Goal: Register for event/course

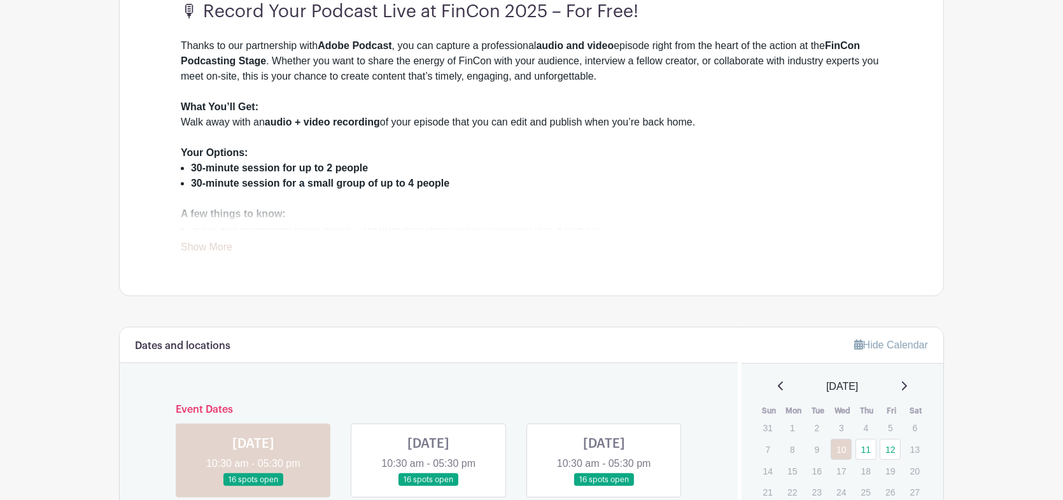
scroll to position [636, 0]
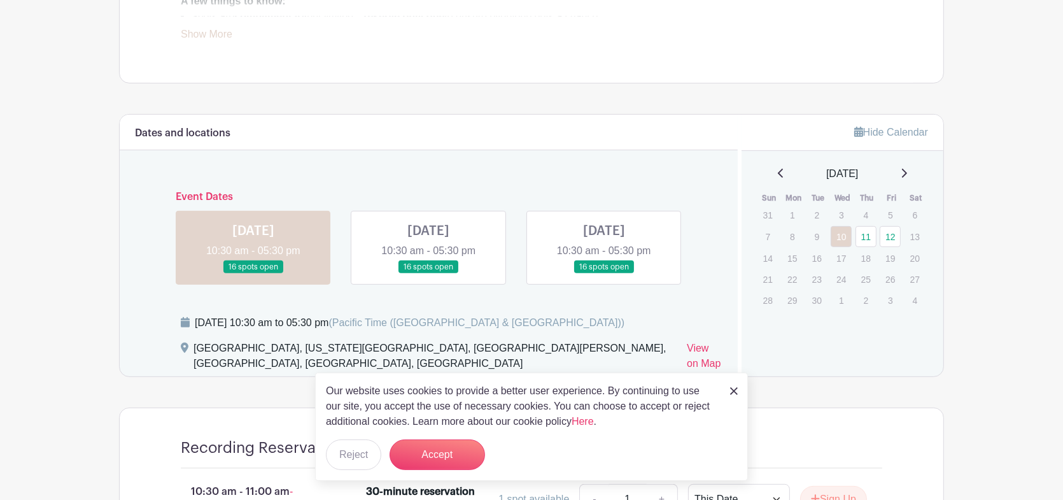
click at [428, 274] on link at bounding box center [428, 274] width 0 height 0
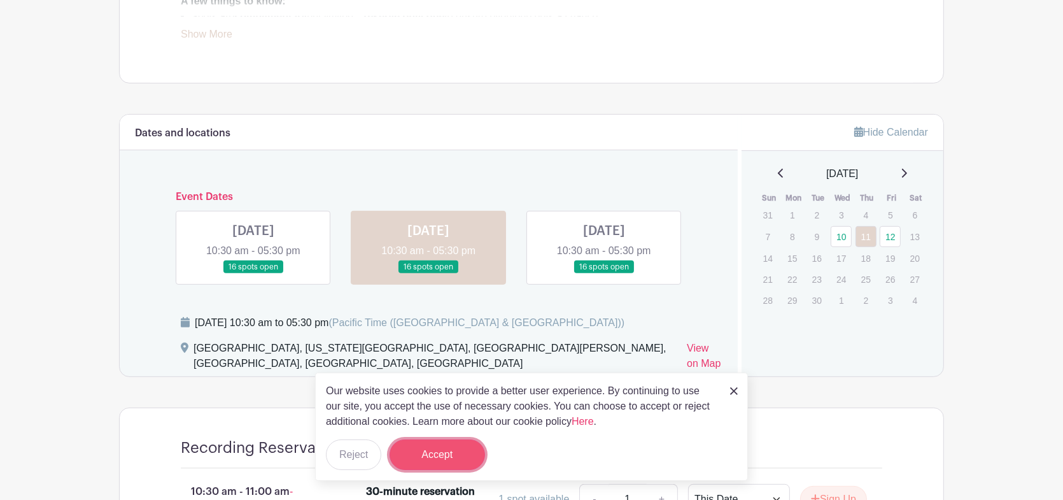
click at [424, 442] on button "Accept" at bounding box center [436, 454] width 95 height 31
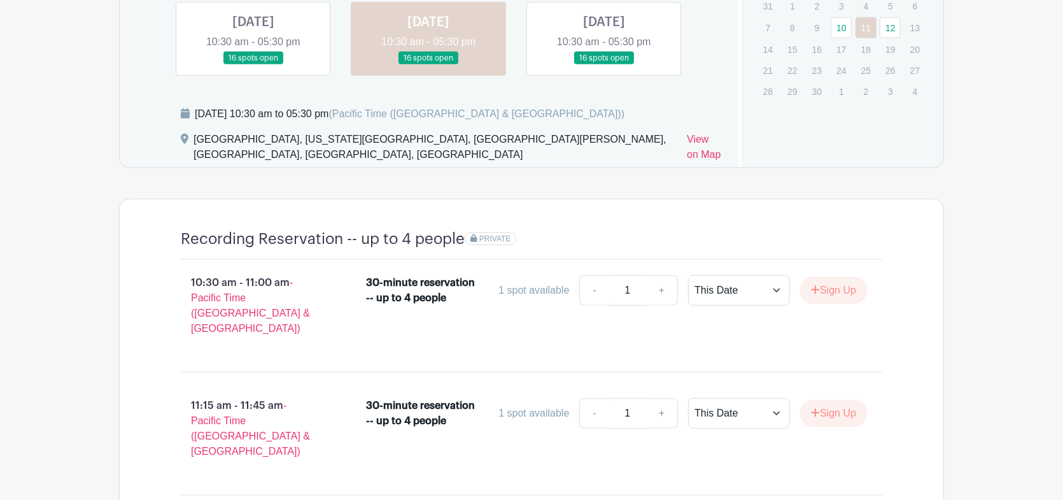
scroll to position [848, 0]
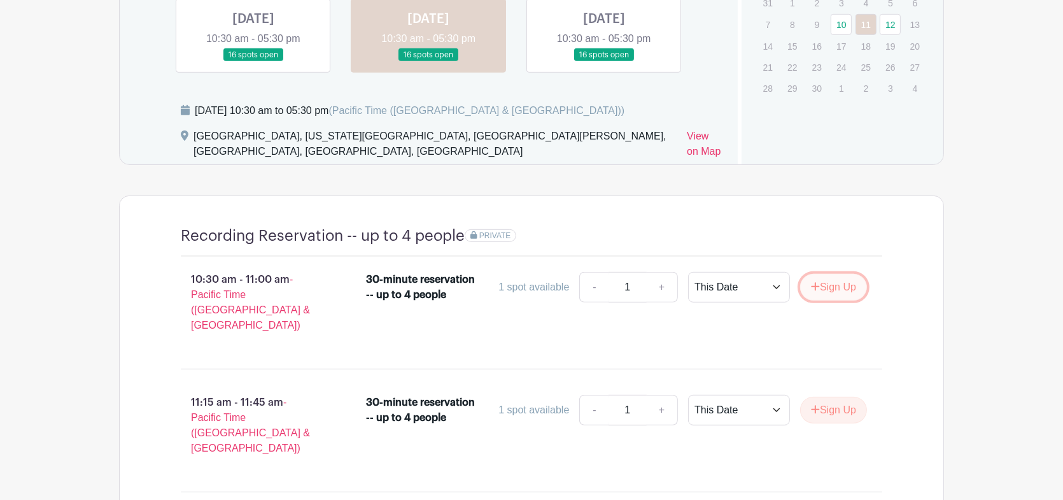
click at [849, 282] on button "Sign Up" at bounding box center [833, 287] width 67 height 27
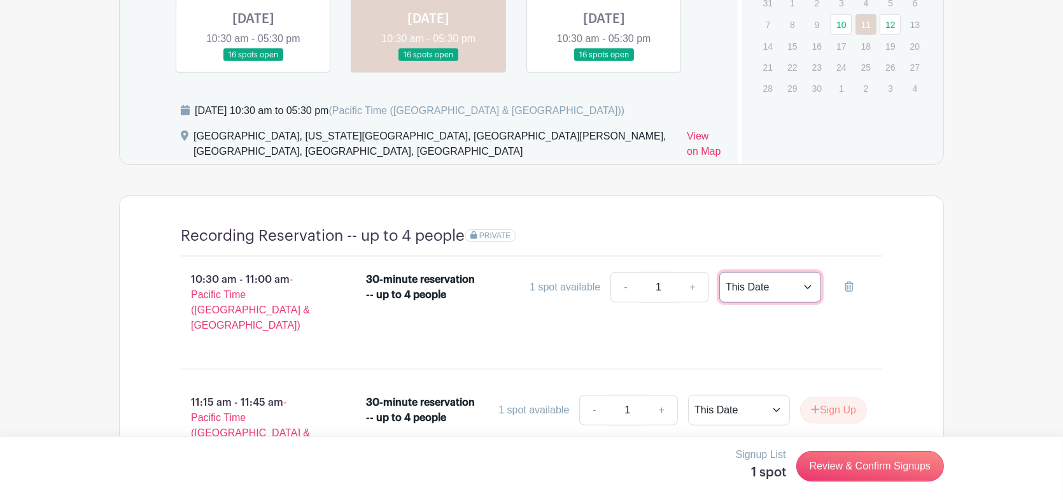
click at [806, 285] on select "This Date Select Dates" at bounding box center [770, 287] width 102 height 31
click at [790, 290] on select "This Date Select Dates" at bounding box center [770, 287] width 102 height 31
click at [885, 319] on div "30-minute reservation -- up to 4 people 1 spot available - 1 + This Date Select…" at bounding box center [624, 307] width 557 height 81
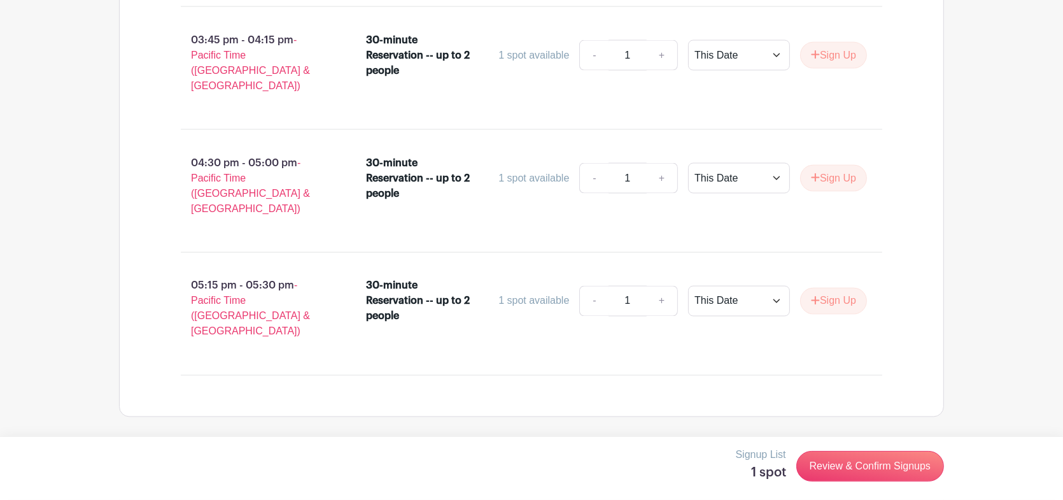
scroll to position [2791, 0]
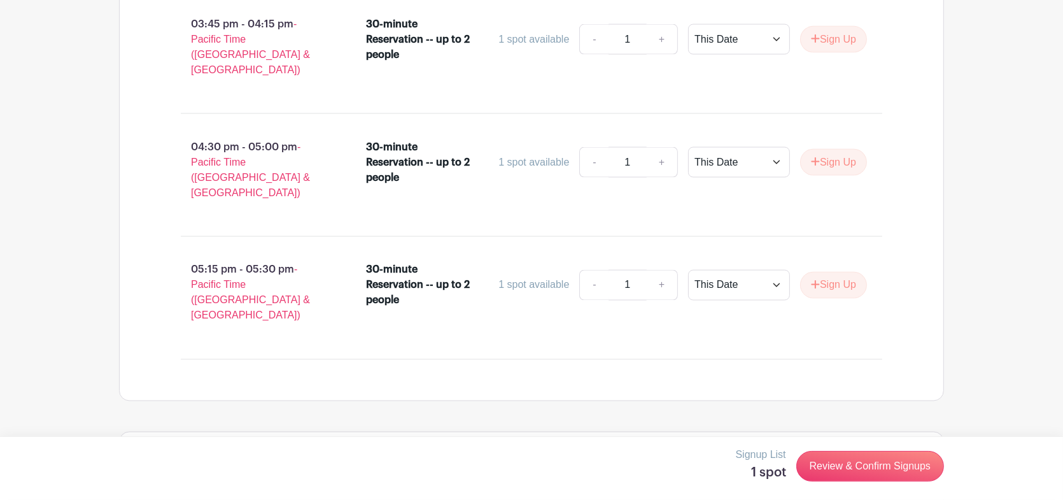
radio input "true"
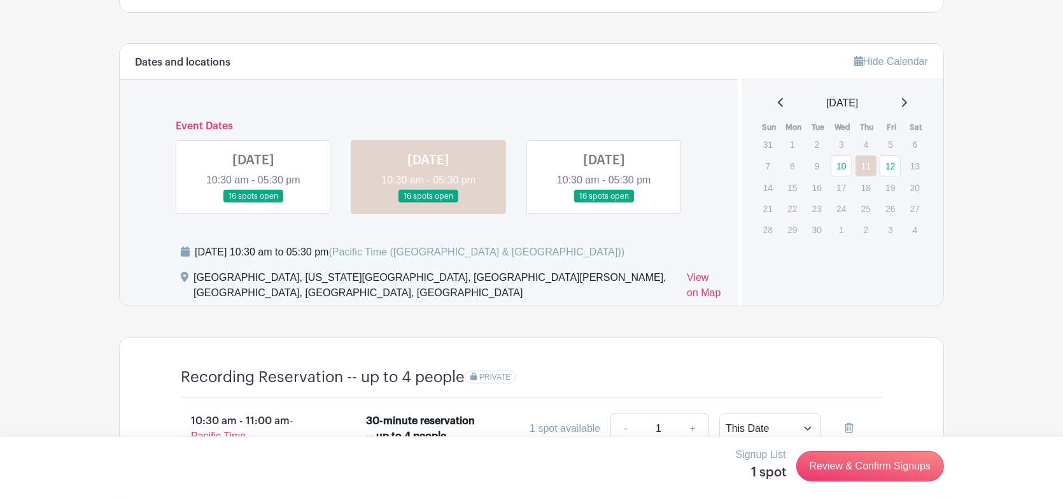
scroll to position [919, 0]
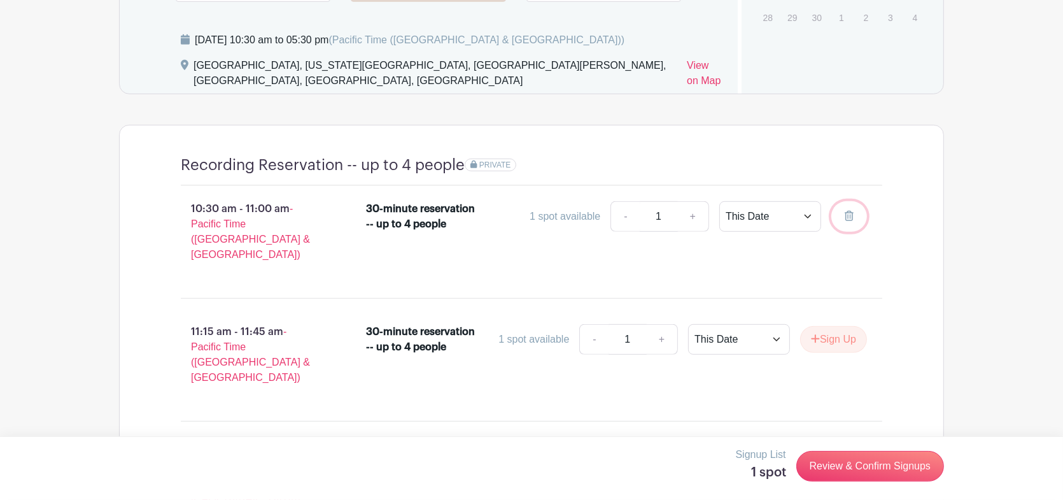
click at [846, 212] on icon at bounding box center [849, 216] width 9 height 10
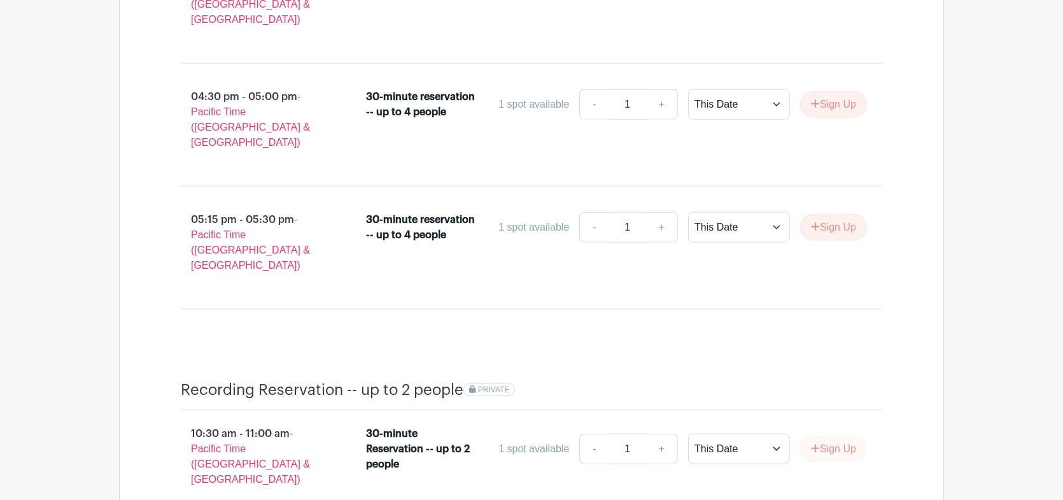
scroll to position [1980, 0]
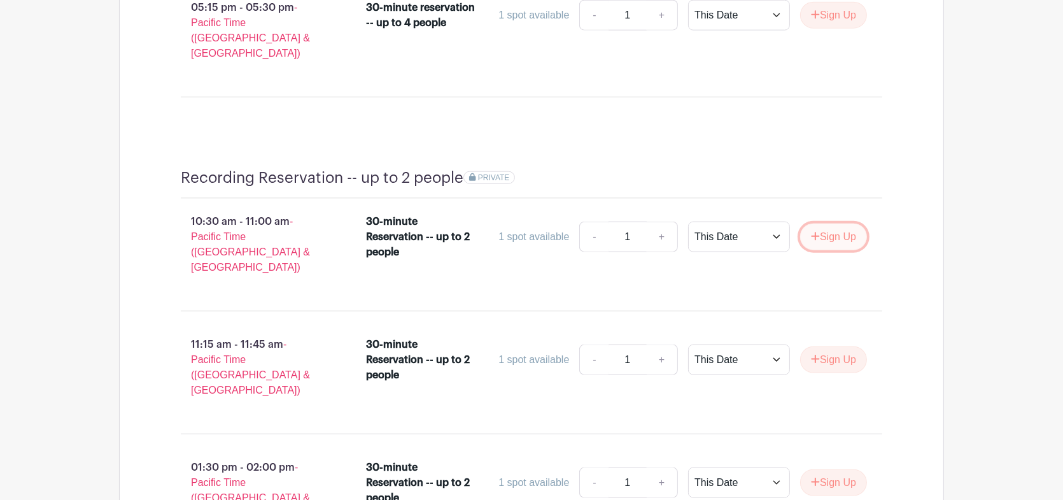
click at [850, 223] on button "Sign Up" at bounding box center [833, 236] width 67 height 27
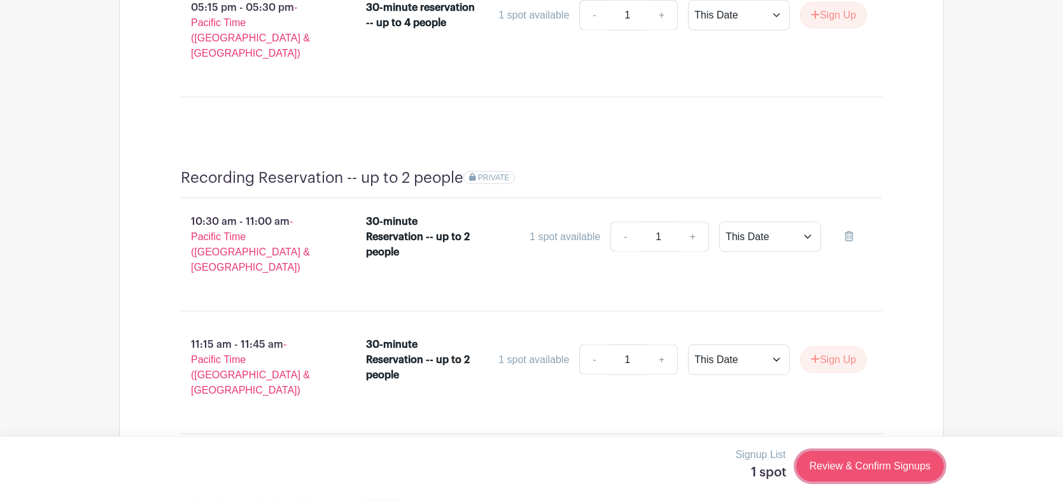
click at [854, 454] on link "Review & Confirm Signups" at bounding box center [870, 466] width 148 height 31
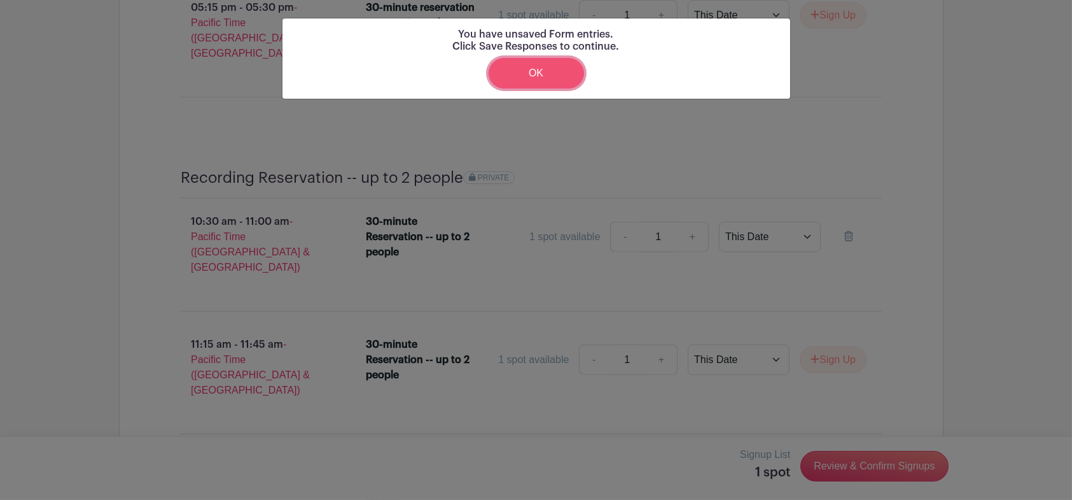
click at [566, 80] on link "OK" at bounding box center [536, 73] width 95 height 31
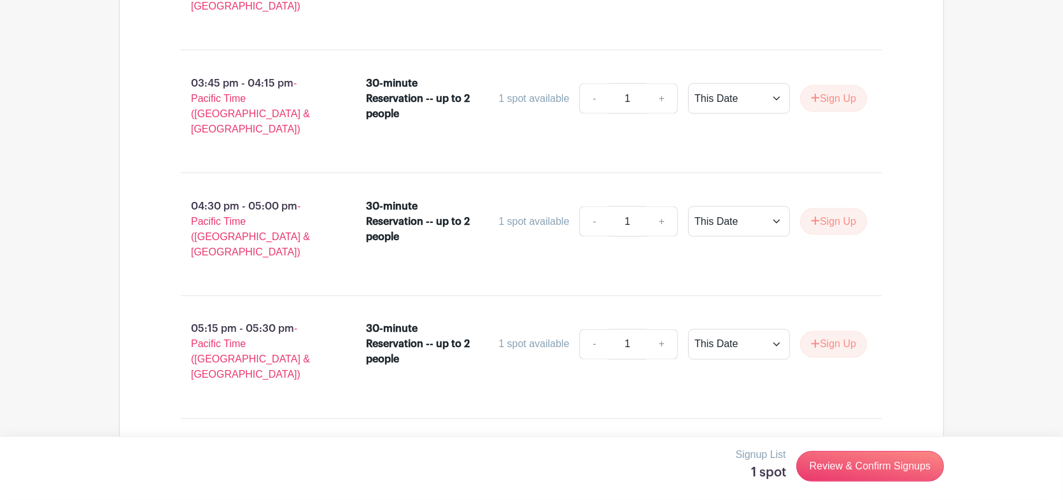
scroll to position [2828, 0]
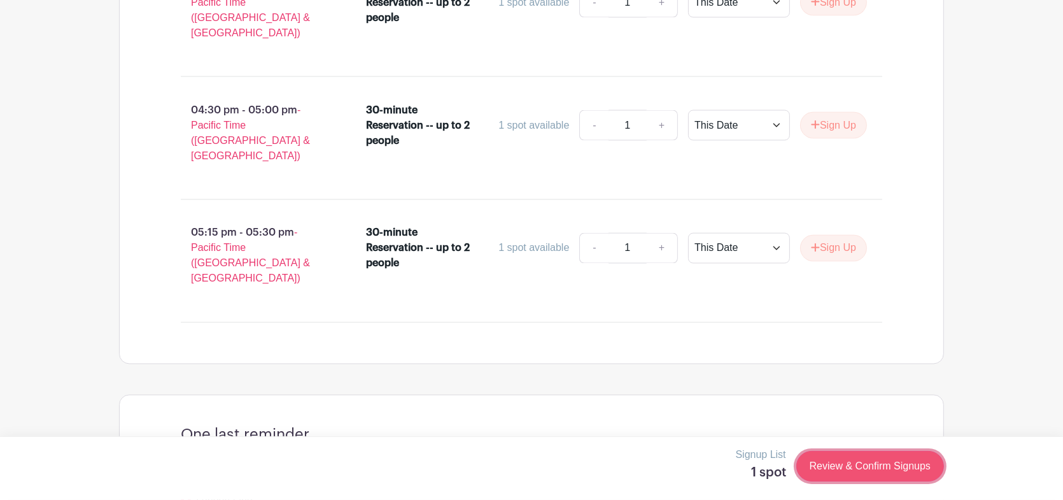
click at [850, 461] on link "Review & Confirm Signups" at bounding box center [870, 466] width 148 height 31
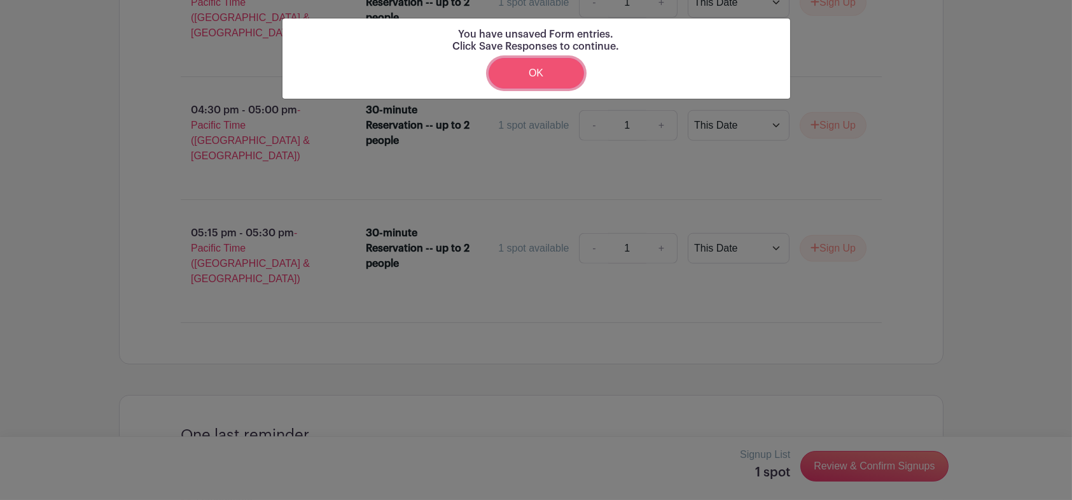
click at [545, 82] on link "OK" at bounding box center [536, 73] width 95 height 31
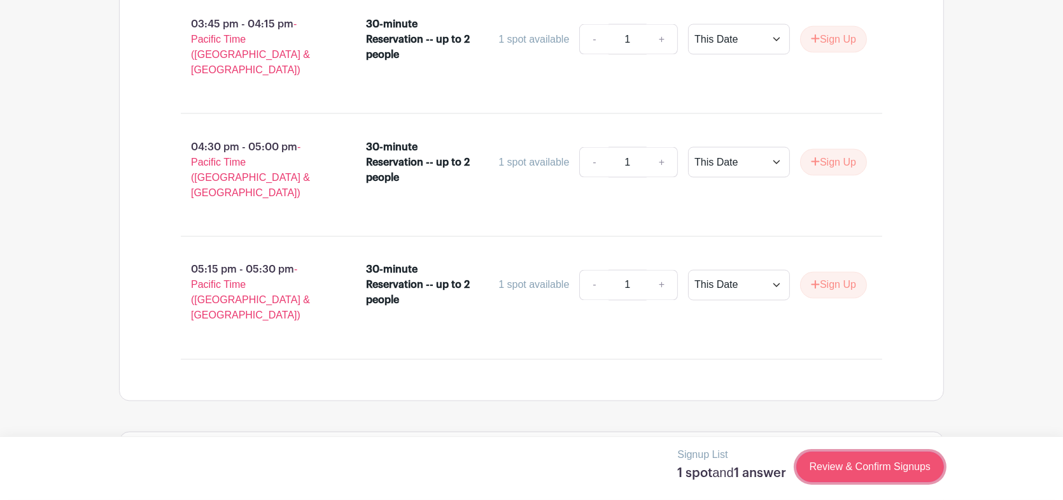
click at [842, 468] on link "Review & Confirm Signups" at bounding box center [870, 466] width 148 height 31
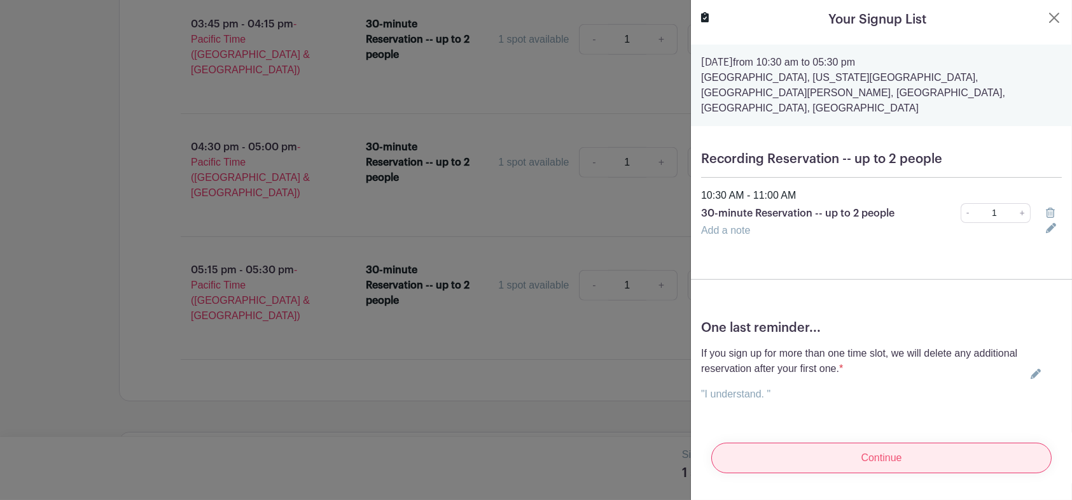
click at [875, 442] on input "Continue" at bounding box center [882, 457] width 340 height 31
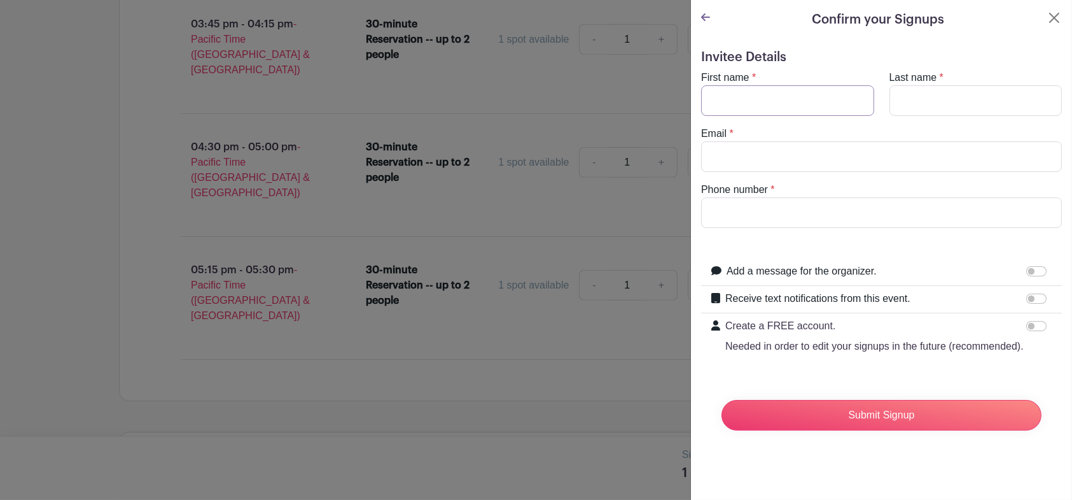
click at [804, 96] on input "First name" at bounding box center [787, 100] width 173 height 31
type input "Bernadette"
type input "Joy"
type input "bernadettejoy@gmail.com"
type input "1917376716"
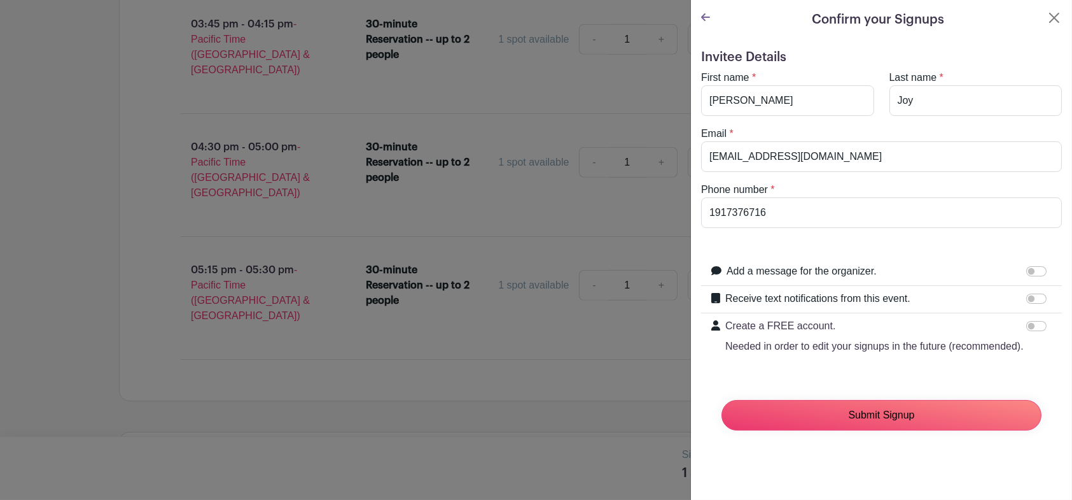
drag, startPoint x: 869, startPoint y: 433, endPoint x: 1022, endPoint y: 295, distance: 205.5
click at [1016, 295] on form "Invitee Details First name * Bernadette Last name * Joy Email * bernadettejoy@g…" at bounding box center [881, 245] width 361 height 391
click at [1027, 296] on input "Receive text notifications from this event." at bounding box center [1037, 298] width 20 height 10
checkbox input "true"
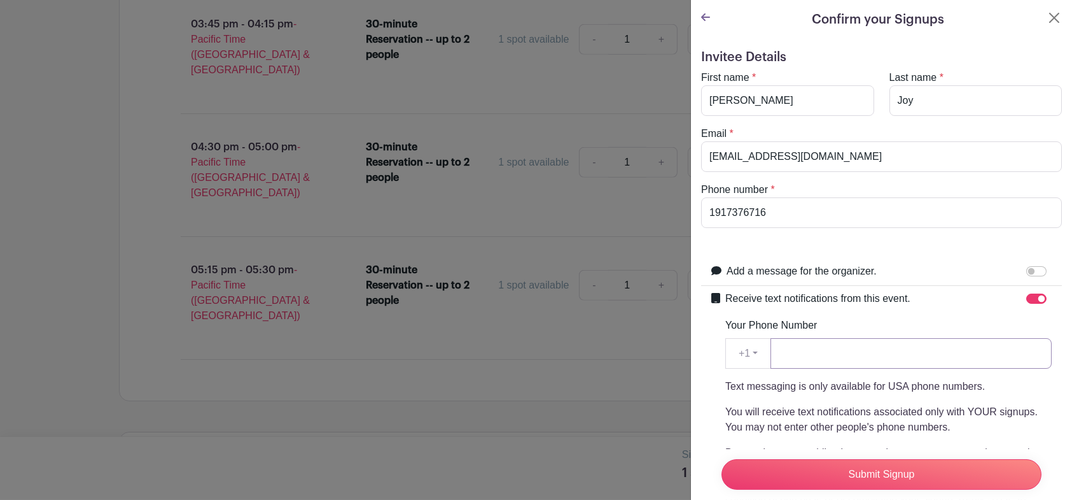
click at [913, 358] on input "Your Phone Number" at bounding box center [911, 353] width 281 height 31
type input "9805331112"
click at [797, 214] on input "1917376716" at bounding box center [881, 212] width 361 height 31
type input "9805331112"
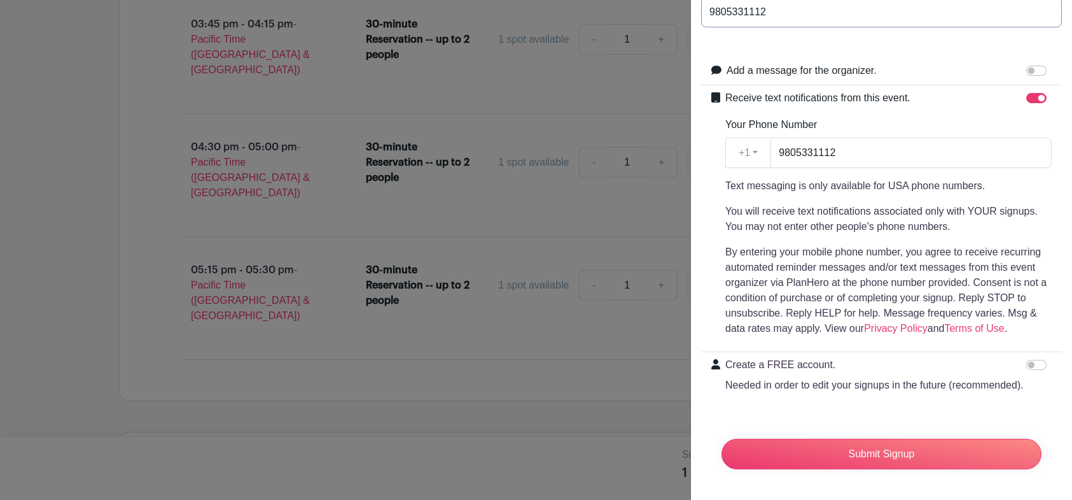
scroll to position [223, 0]
click at [868, 451] on input "Submit Signup" at bounding box center [882, 454] width 320 height 31
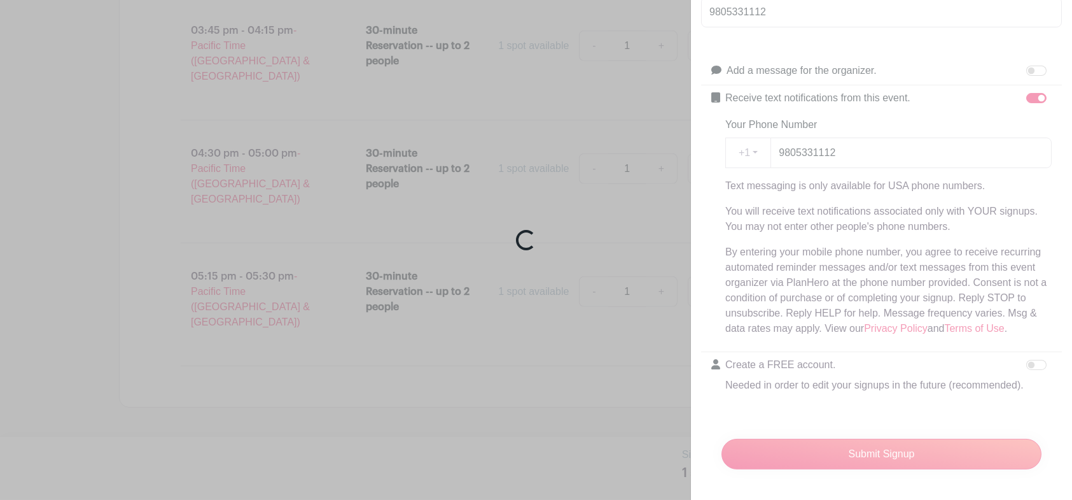
scroll to position [2811, 0]
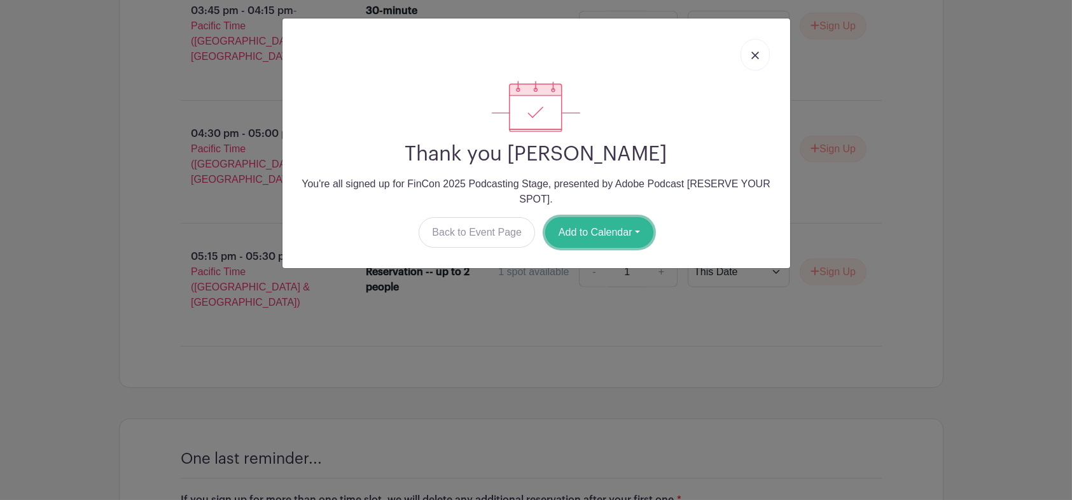
click at [622, 241] on button "Add to Calendar" at bounding box center [599, 232] width 108 height 31
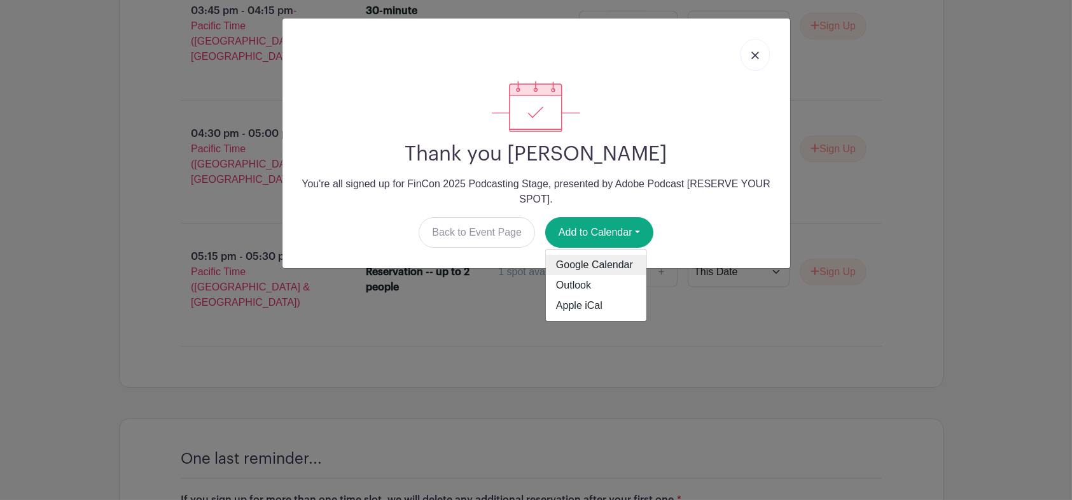
click at [621, 263] on link "Google Calendar" at bounding box center [596, 265] width 101 height 20
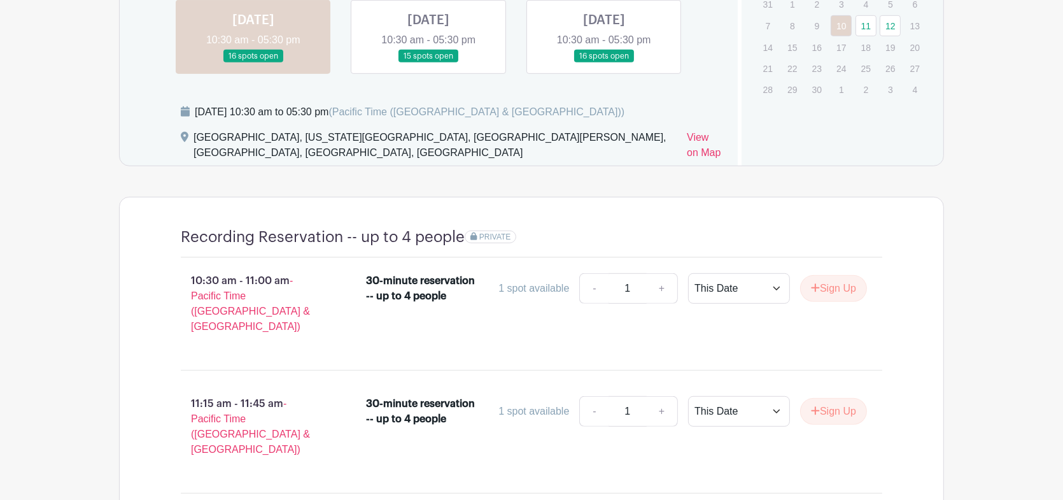
scroll to position [848, 0]
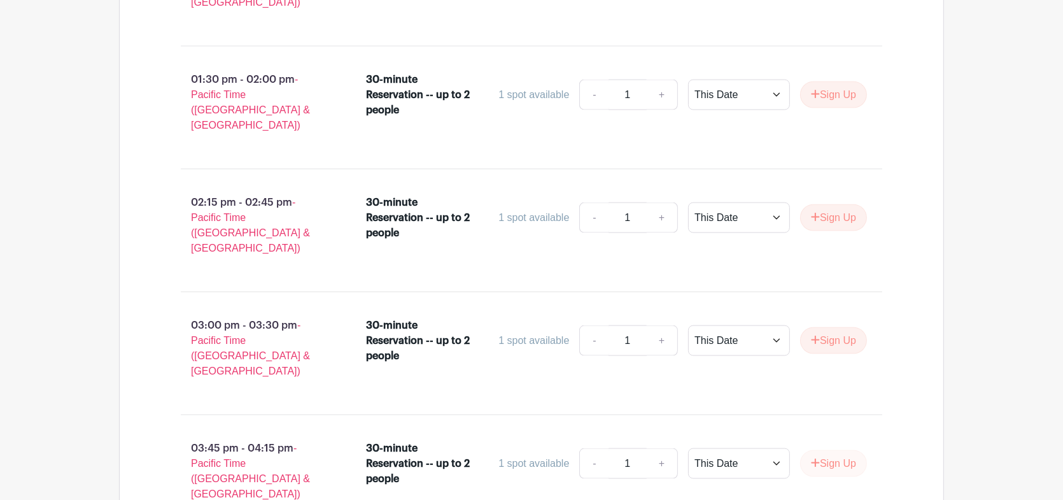
scroll to position [1943, 0]
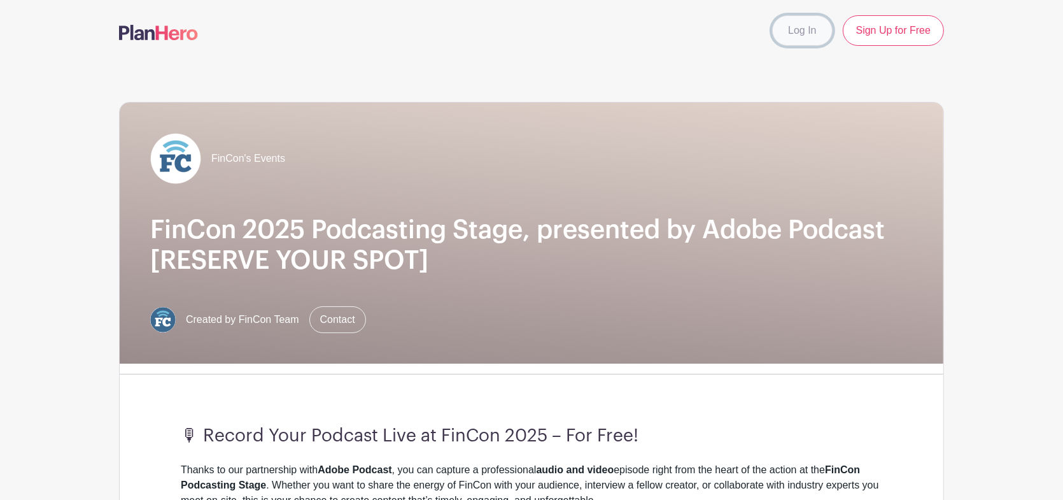
click at [824, 32] on link "Log In" at bounding box center [802, 30] width 60 height 31
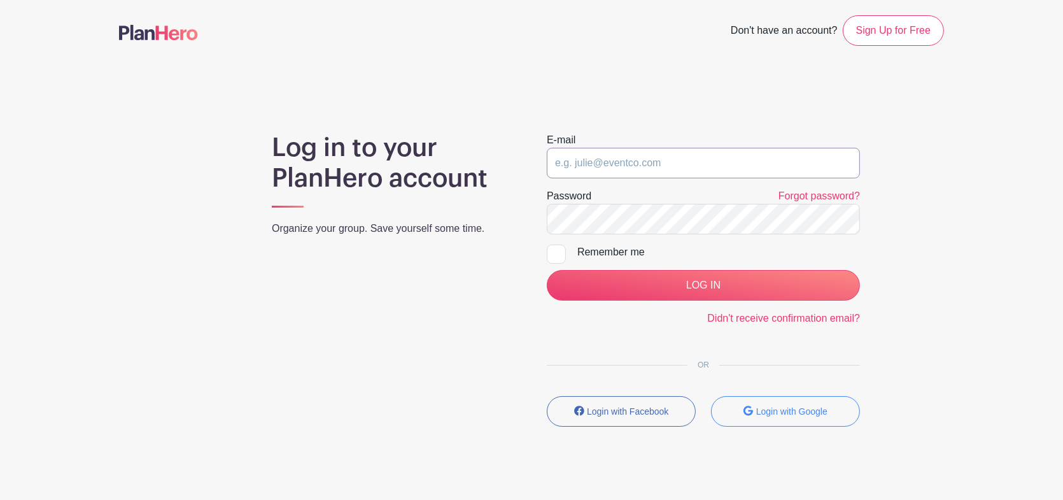
click at [678, 153] on input "email" at bounding box center [703, 163] width 313 height 31
type input "bernadettejoy@gmail.com"
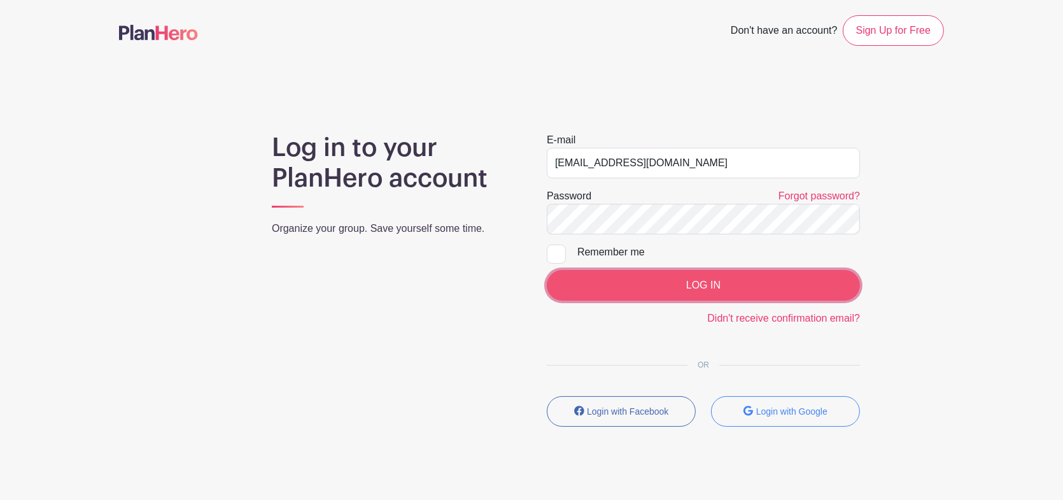
click at [733, 278] on input "LOG IN" at bounding box center [703, 285] width 313 height 31
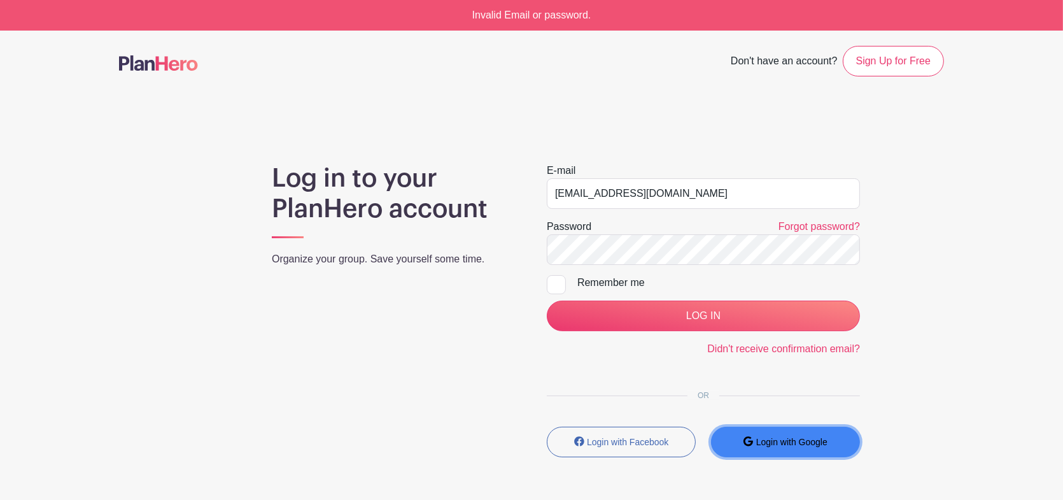
click at [790, 443] on small "Login with Google" at bounding box center [791, 442] width 71 height 10
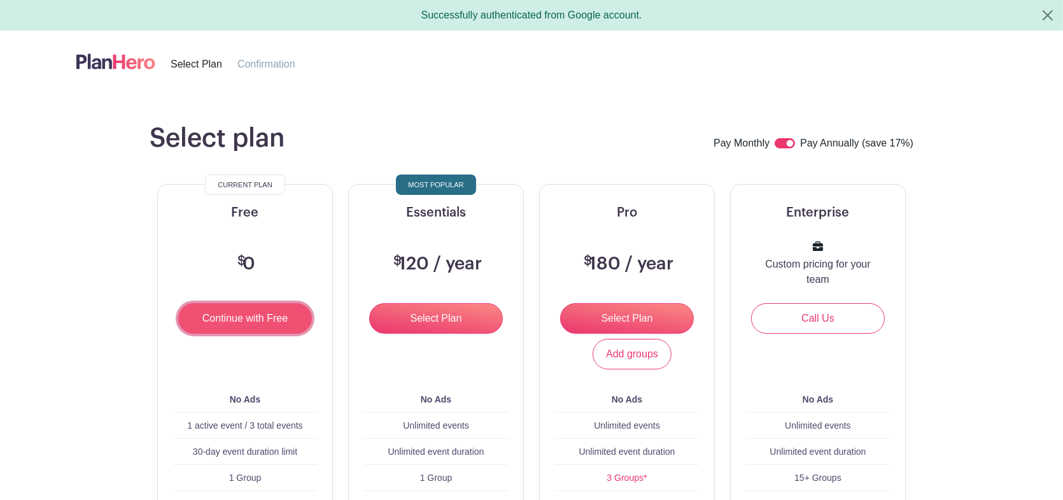
click at [274, 317] on input "Continue with Free" at bounding box center [245, 318] width 134 height 31
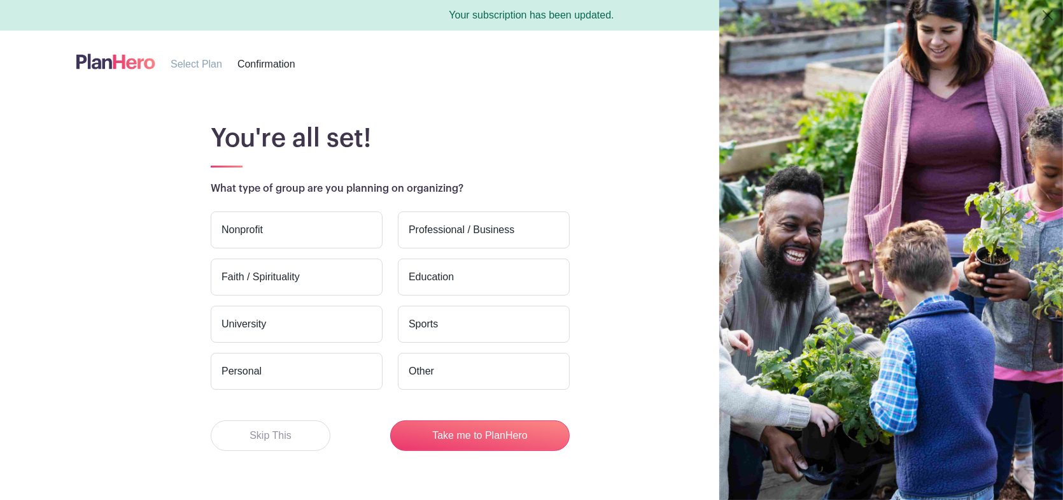
click at [249, 418] on div "Nonprofit Professional / Business Faith / Spirituality Education [GEOGRAPHIC_DA…" at bounding box center [390, 330] width 359 height 239
click at [263, 435] on button "Skip This" at bounding box center [271, 435] width 120 height 31
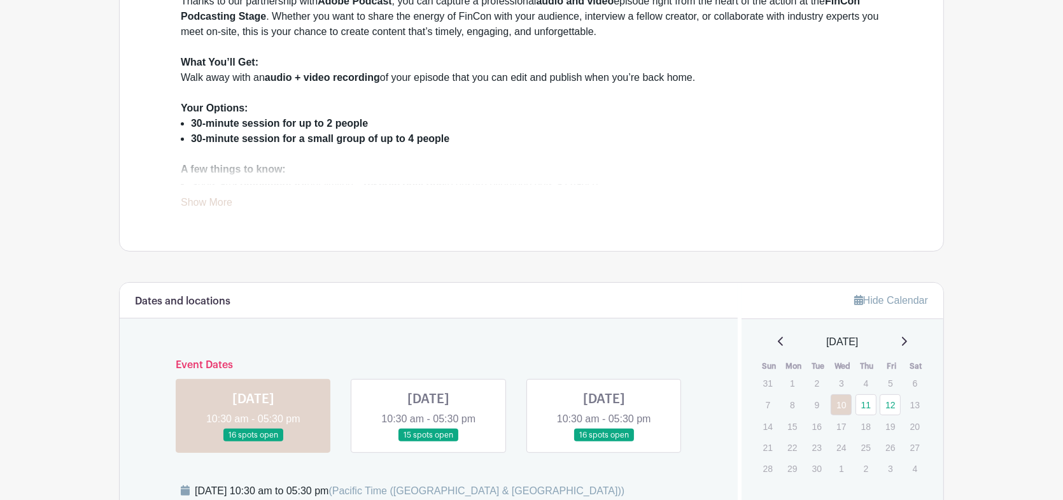
scroll to position [636, 0]
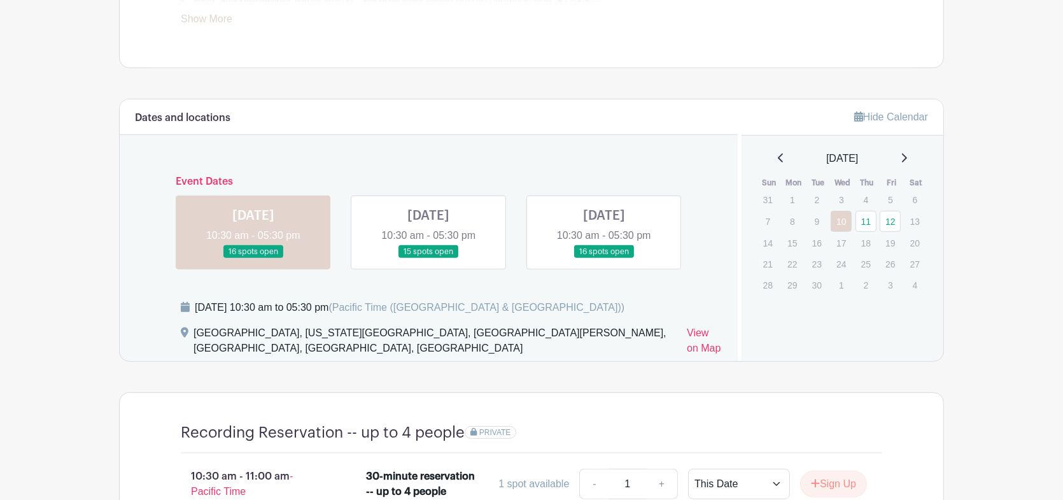
click at [428, 258] on link at bounding box center [428, 258] width 0 height 0
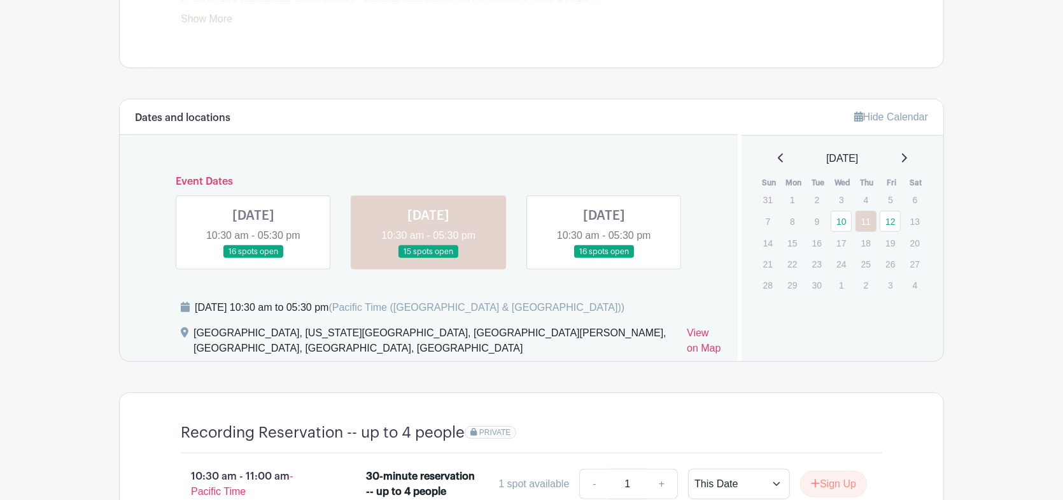
click at [428, 258] on link at bounding box center [428, 258] width 0 height 0
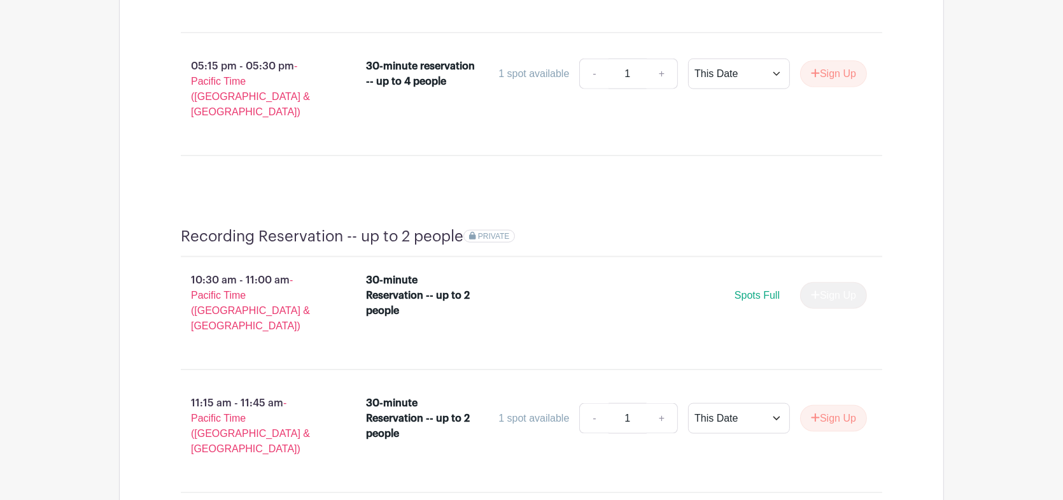
scroll to position [1909, 0]
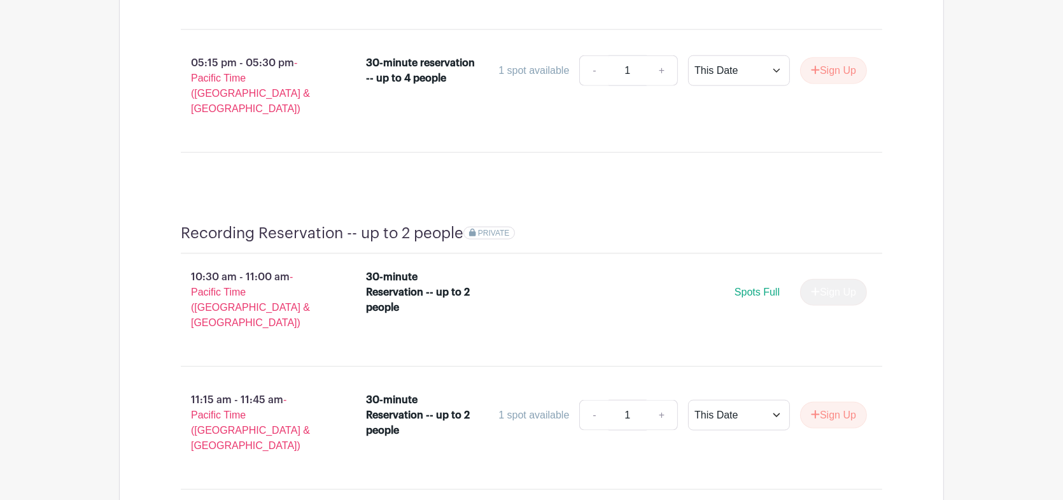
click at [436, 269] on div "30-minute Reservation -- up to 2 people" at bounding box center [422, 292] width 110 height 46
click at [435, 269] on div "30-minute Reservation -- up to 2 people" at bounding box center [422, 292] width 110 height 46
click at [775, 286] on span "Spots Full" at bounding box center [756, 291] width 45 height 11
click at [780, 279] on div "Spots Full Sign Up" at bounding box center [678, 292] width 375 height 27
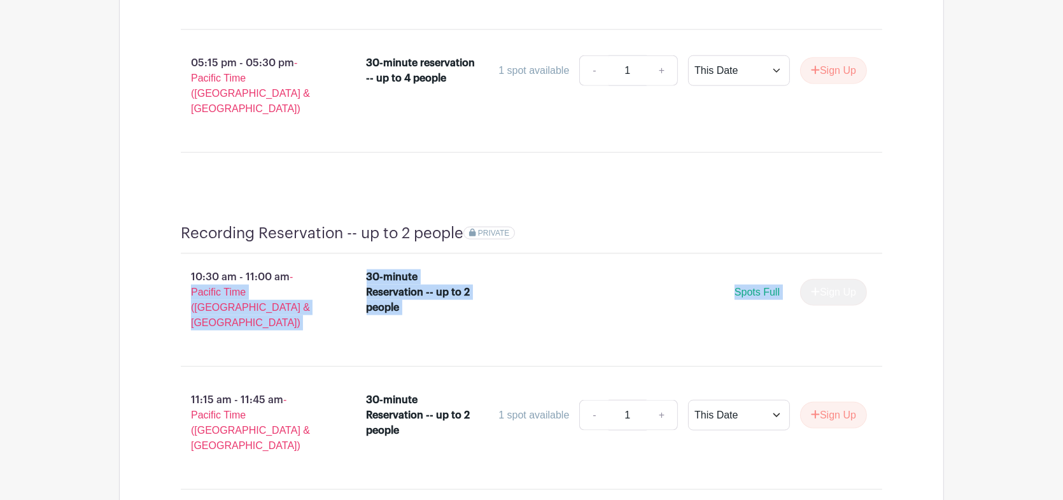
drag, startPoint x: 839, startPoint y: 210, endPoint x: 186, endPoint y: 175, distance: 653.9
click at [186, 254] on div "10:30 am - 11:00 am - Pacific Time (US & Canada) 30-minute Reservation -- up to…" at bounding box center [531, 305] width 762 height 102
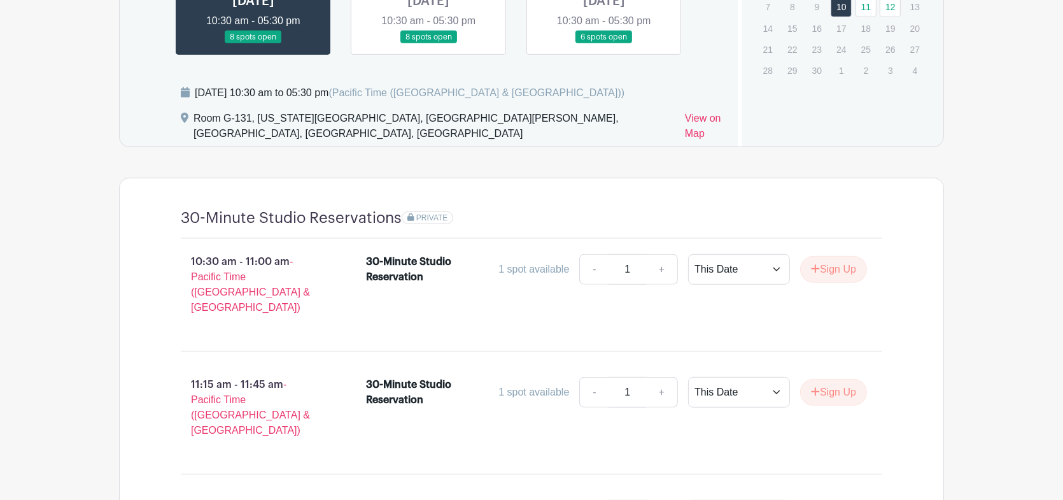
scroll to position [636, 0]
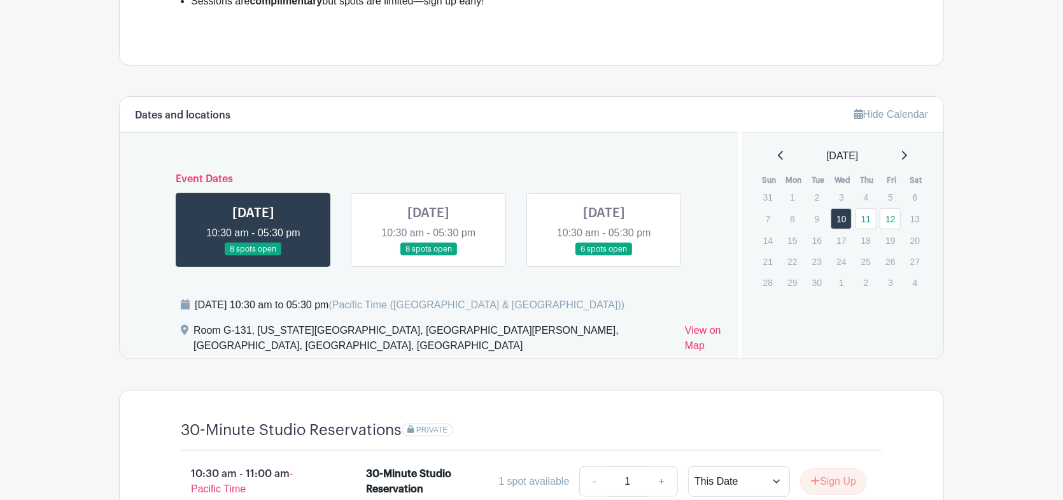
click at [604, 256] on link at bounding box center [604, 256] width 0 height 0
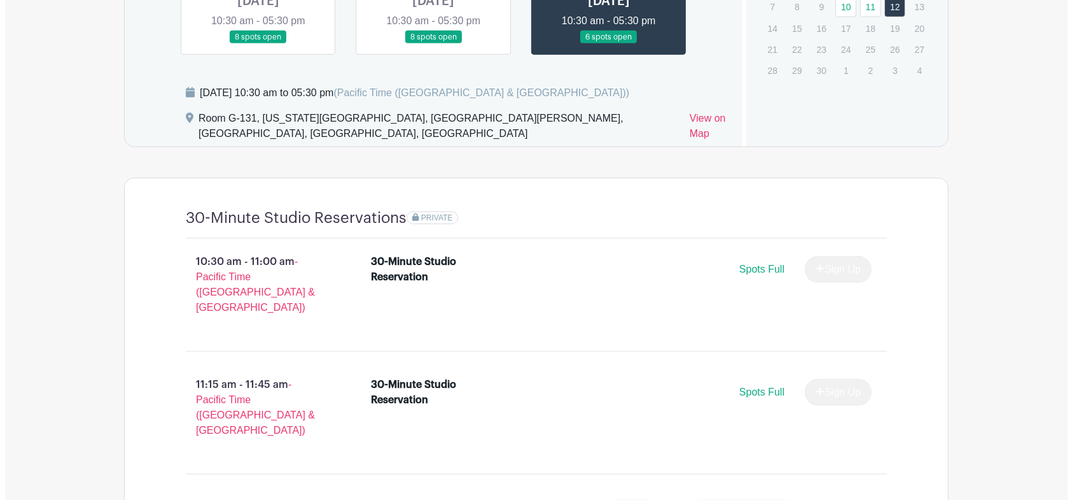
scroll to position [1060, 0]
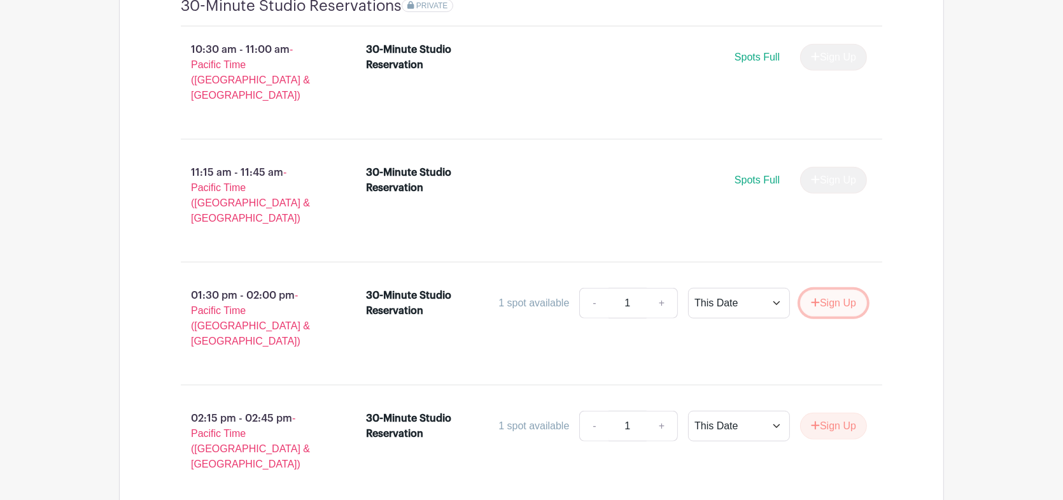
click at [849, 290] on button "Sign Up" at bounding box center [833, 303] width 67 height 27
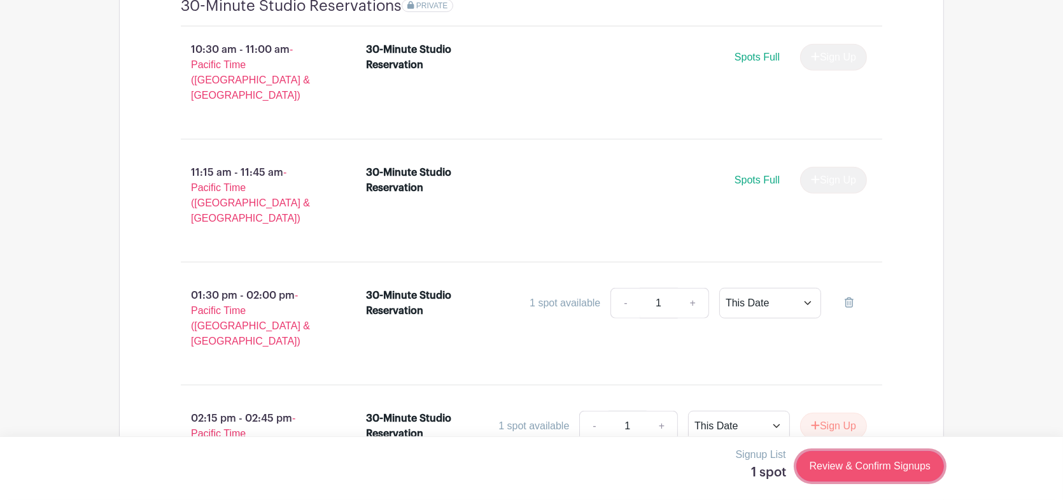
click at [871, 472] on link "Review & Confirm Signups" at bounding box center [870, 466] width 148 height 31
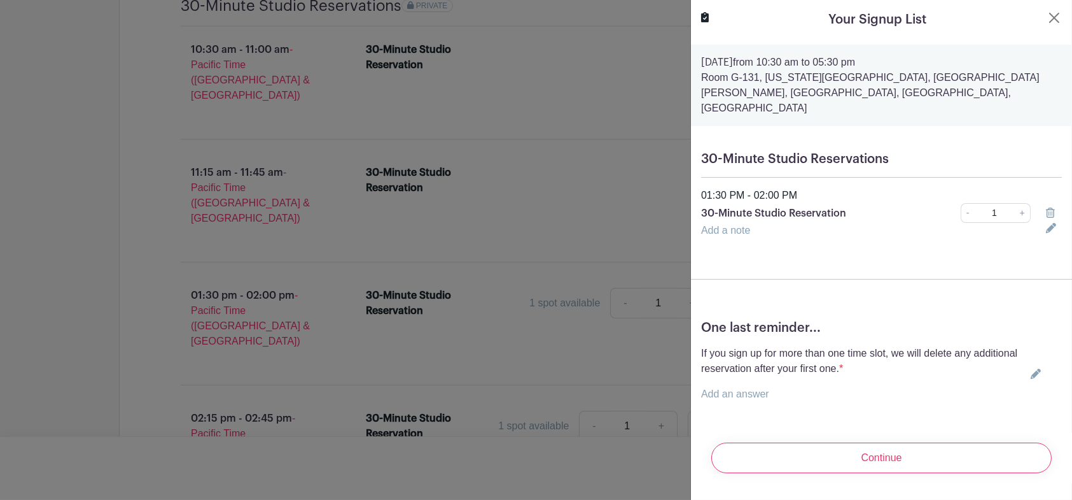
click at [1031, 368] on icon at bounding box center [1036, 373] width 10 height 10
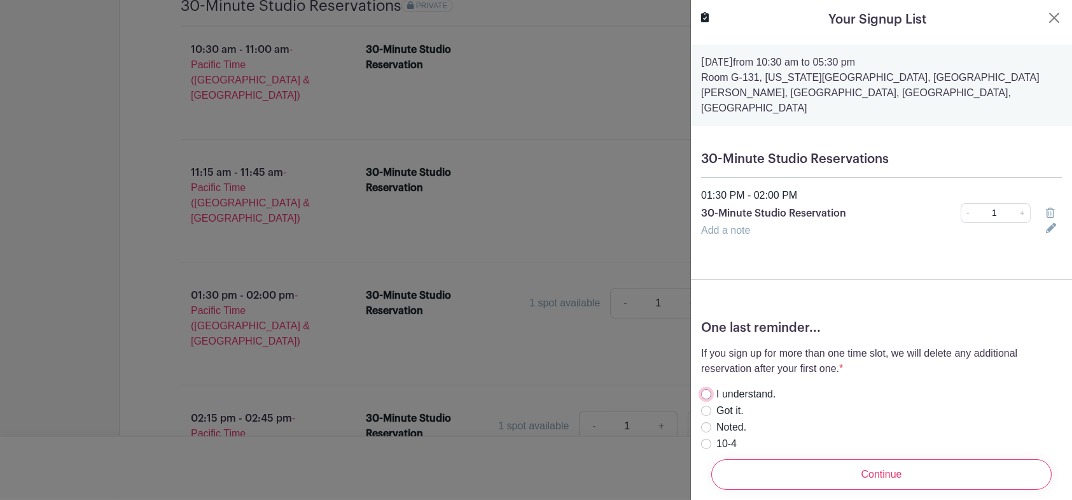
click at [703, 389] on input "I understand." at bounding box center [706, 394] width 10 height 10
radio input "true"
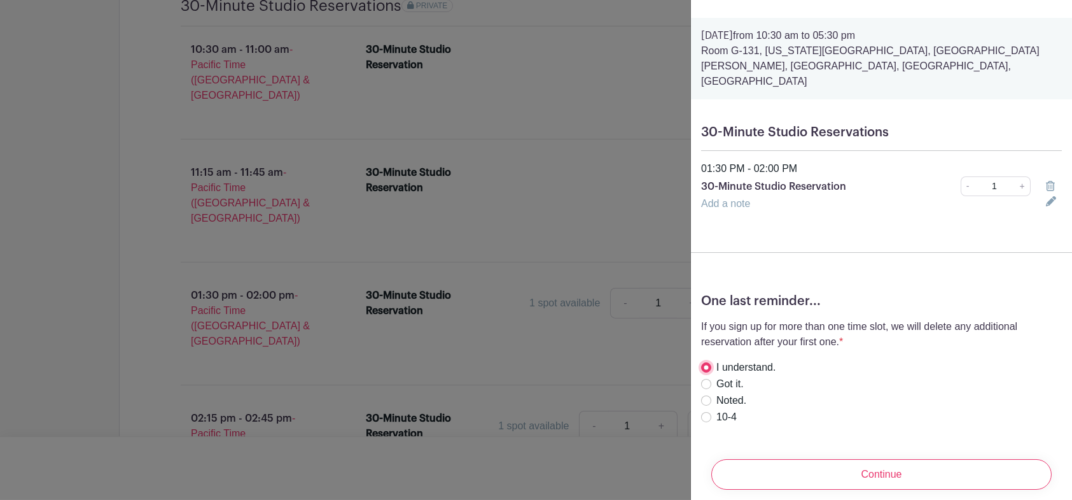
scroll to position [39, 0]
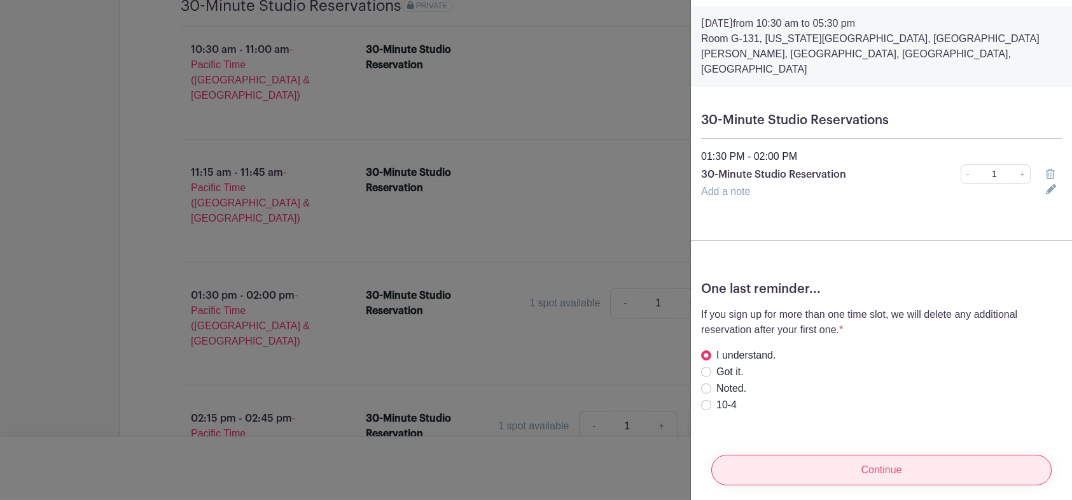
click at [885, 454] on input "Continue" at bounding box center [882, 469] width 340 height 31
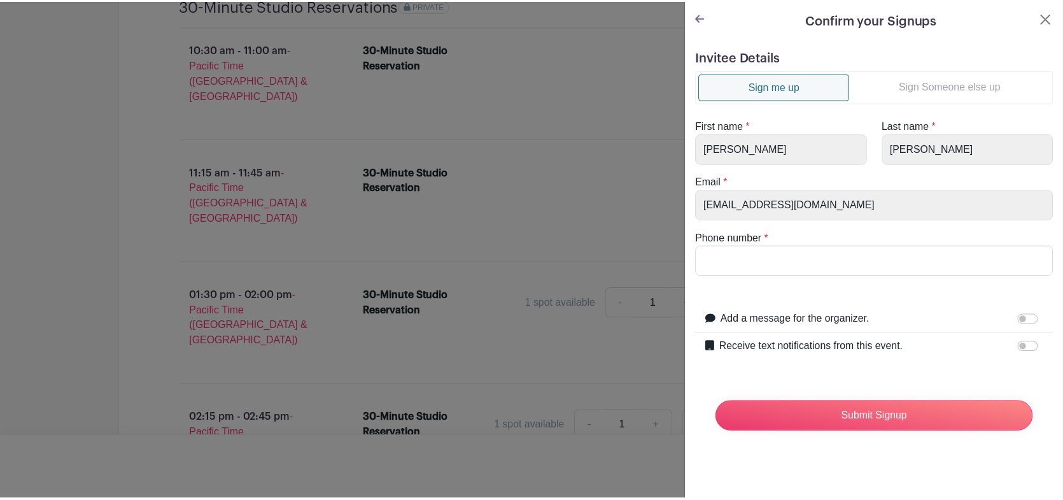
scroll to position [0, 0]
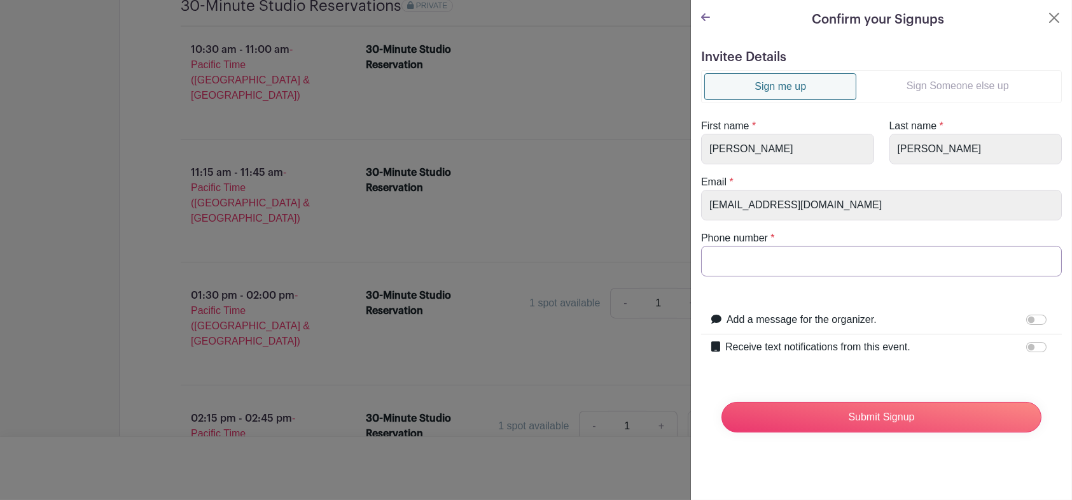
click at [830, 269] on input "Phone number" at bounding box center [881, 261] width 361 height 31
type input "9805331112"
click at [964, 143] on form "Invitee Details Sign me up Sign Someone else up First name * Bernadette Joy Las…" at bounding box center [881, 246] width 361 height 393
click at [860, 151] on div "First name * Bernadette Joy Last name * bernadettejoy" at bounding box center [882, 141] width 376 height 46
click at [878, 423] on input "Submit Signup" at bounding box center [882, 417] width 320 height 31
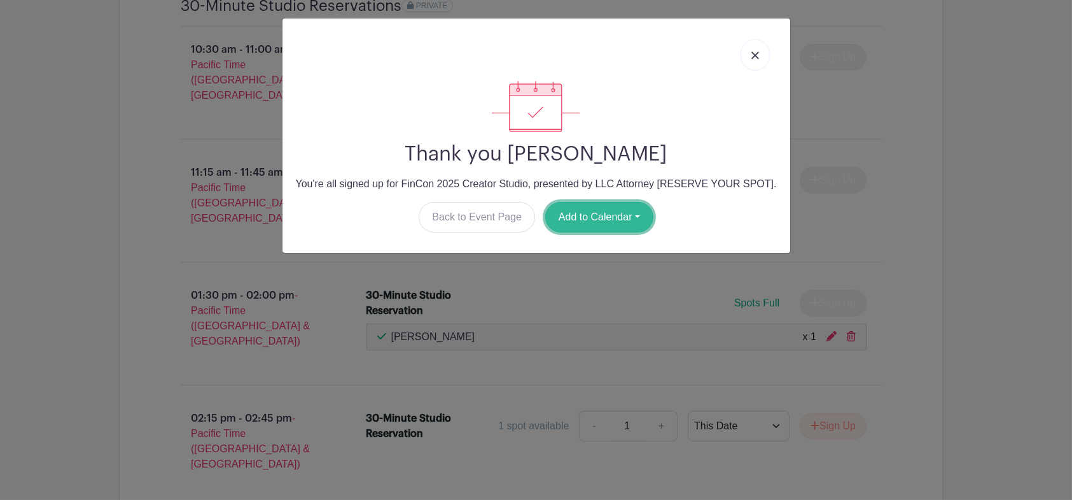
click at [641, 214] on button "Add to Calendar" at bounding box center [599, 217] width 108 height 31
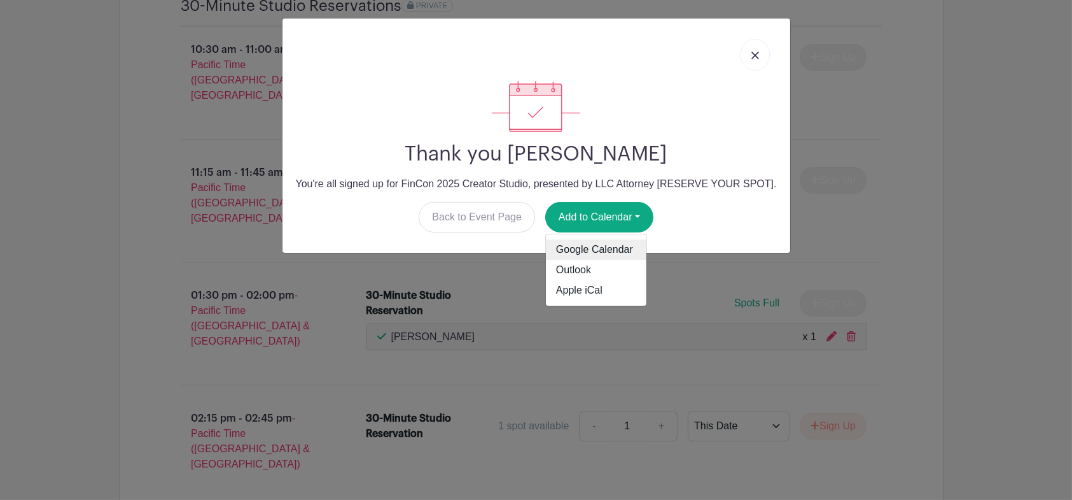
click at [617, 242] on link "Google Calendar" at bounding box center [596, 249] width 101 height 20
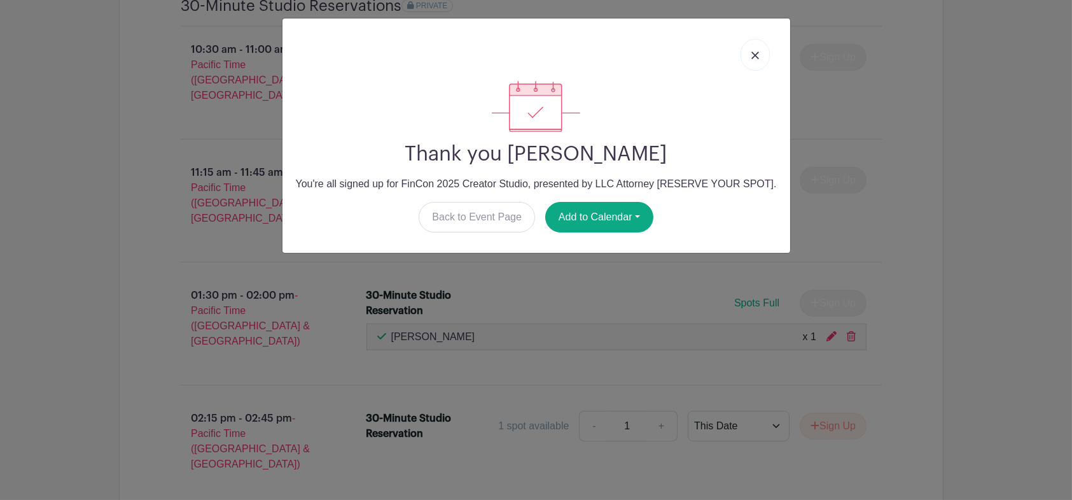
click at [762, 52] on link at bounding box center [755, 55] width 29 height 32
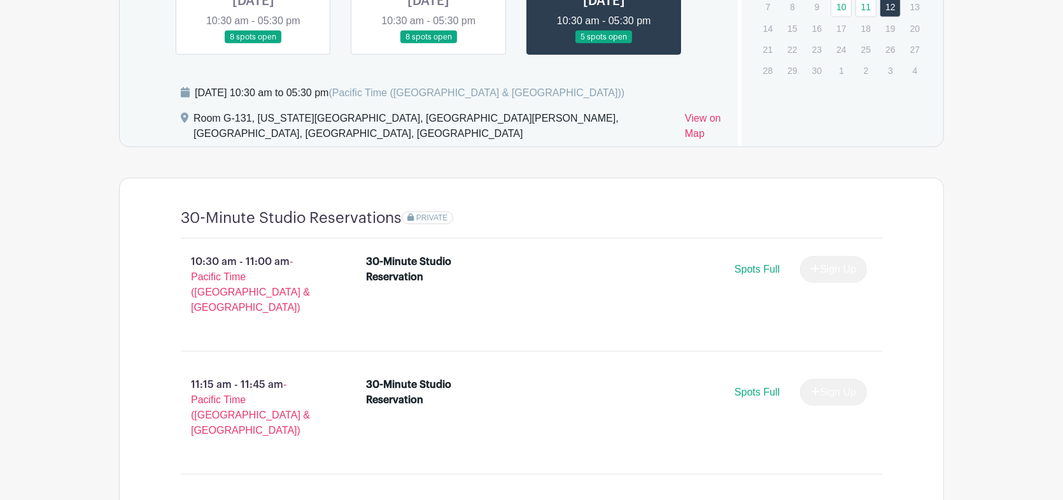
scroll to position [636, 0]
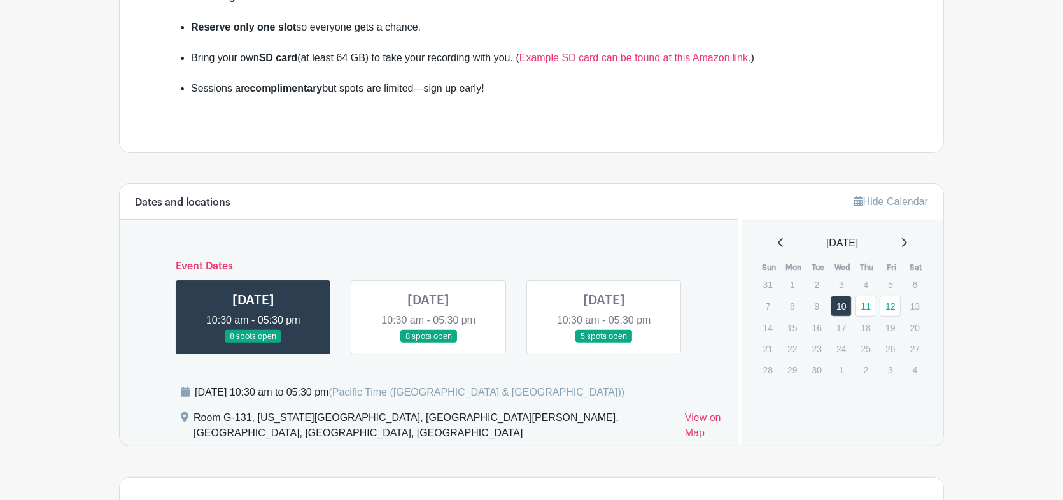
scroll to position [636, 0]
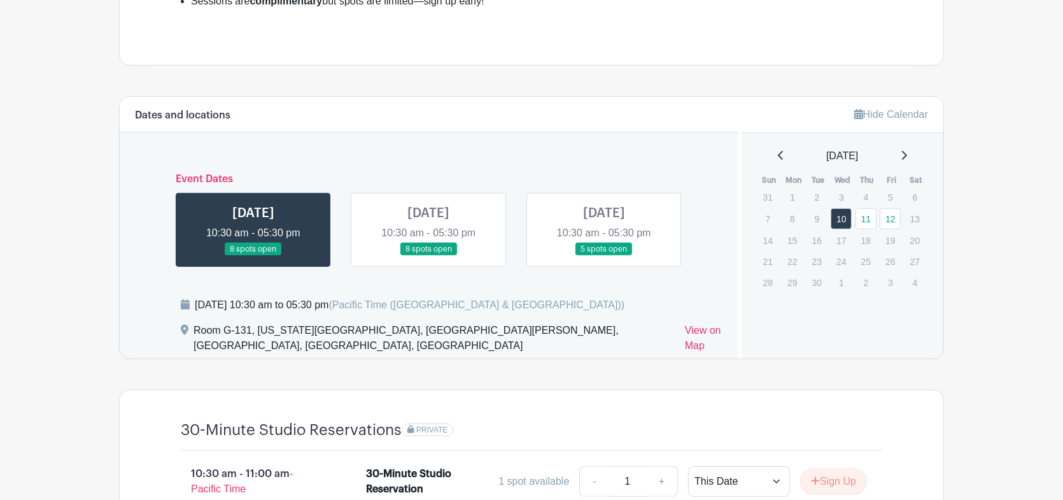
click at [604, 256] on link at bounding box center [604, 256] width 0 height 0
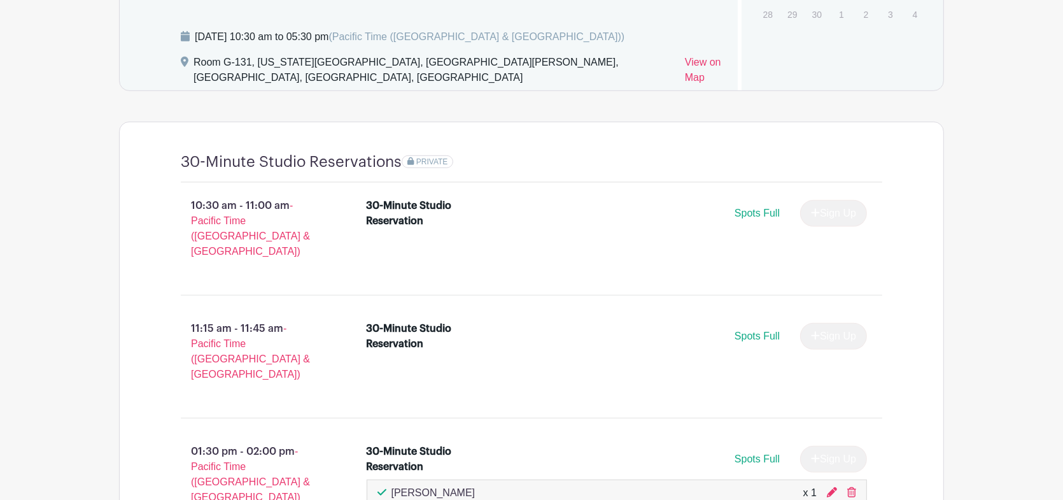
scroll to position [1060, 0]
